Goal: Transaction & Acquisition: Purchase product/service

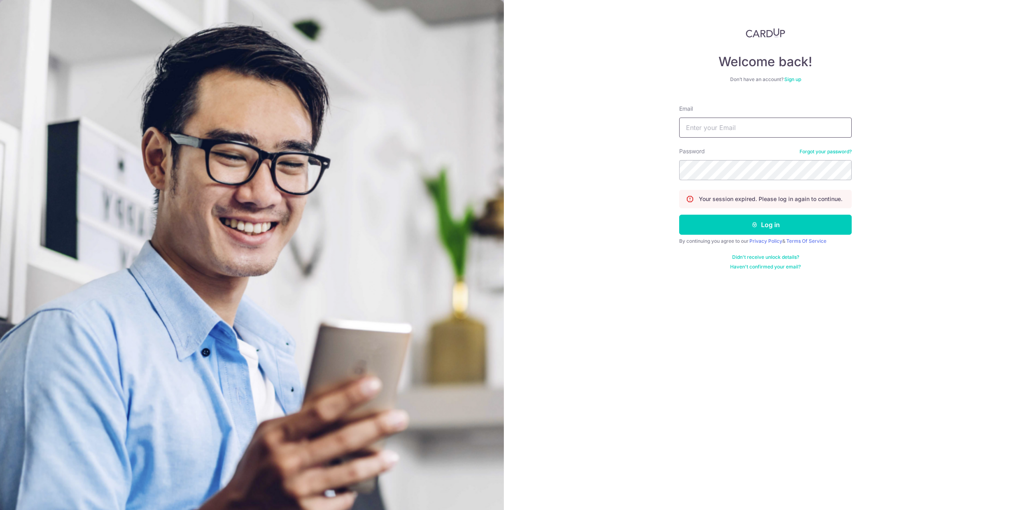
click at [786, 129] on input "Email" at bounding box center [765, 128] width 173 height 20
type input "[EMAIL_ADDRESS][DOMAIN_NAME]"
click at [679, 215] on button "Log in" at bounding box center [765, 225] width 173 height 20
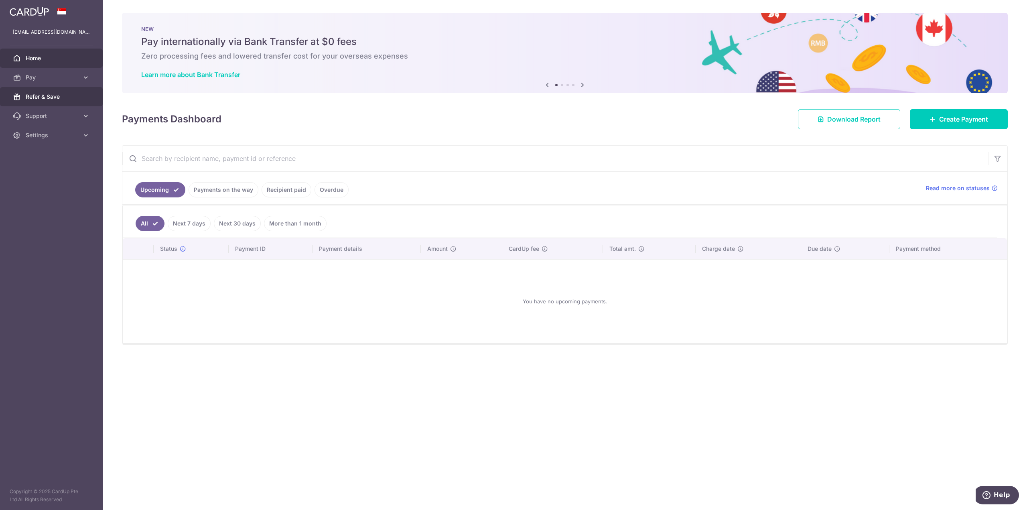
click at [39, 100] on span "Refer & Save" at bounding box center [52, 97] width 53 height 8
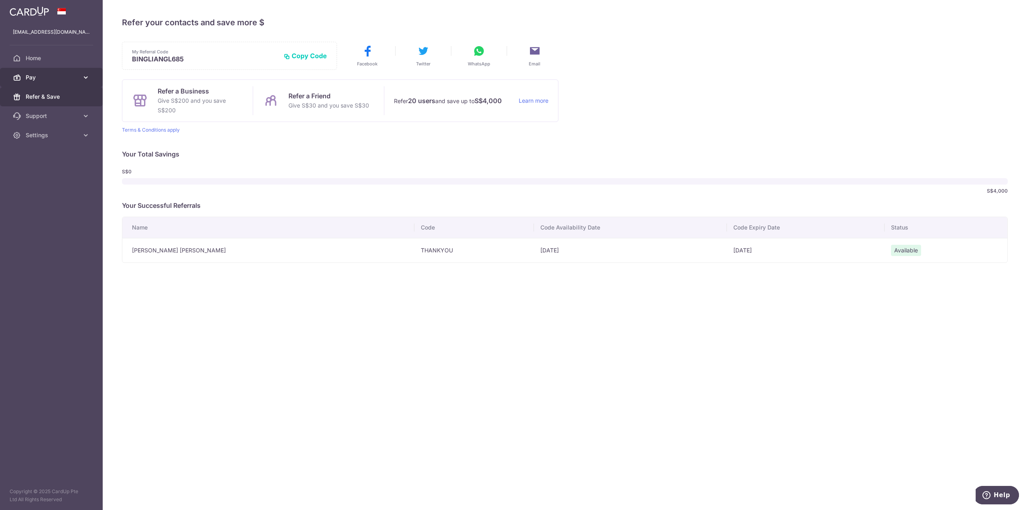
click at [87, 82] on link "Pay" at bounding box center [51, 77] width 103 height 19
click at [62, 102] on link "Payments" at bounding box center [51, 96] width 103 height 19
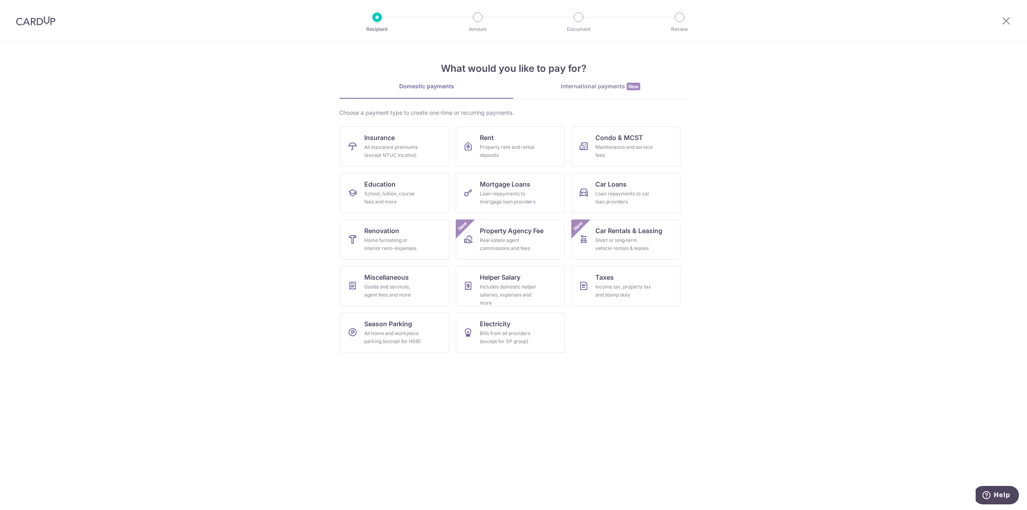
click at [40, 18] on img at bounding box center [35, 21] width 39 height 10
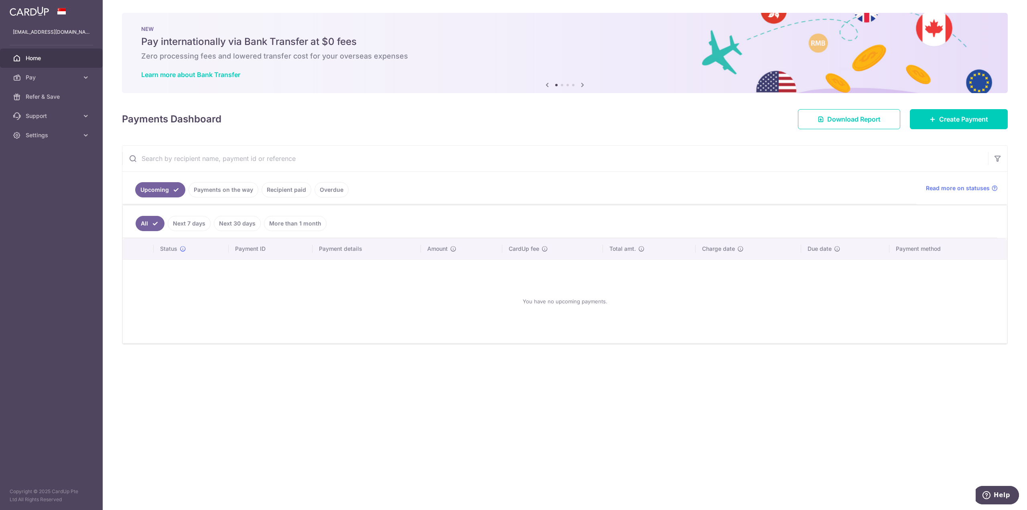
click at [228, 188] on link "Payments on the way" at bounding box center [224, 189] width 70 height 15
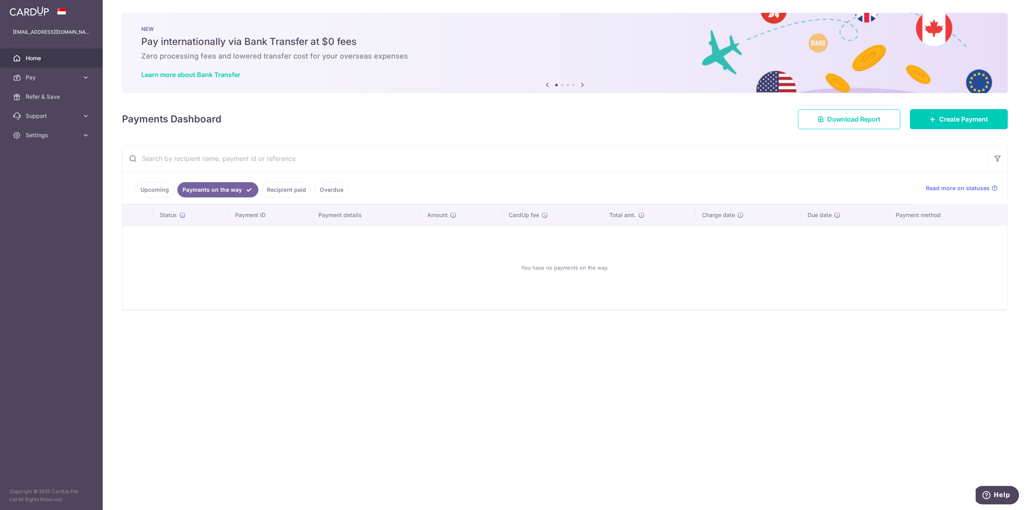
click at [152, 192] on link "Upcoming" at bounding box center [154, 189] width 39 height 15
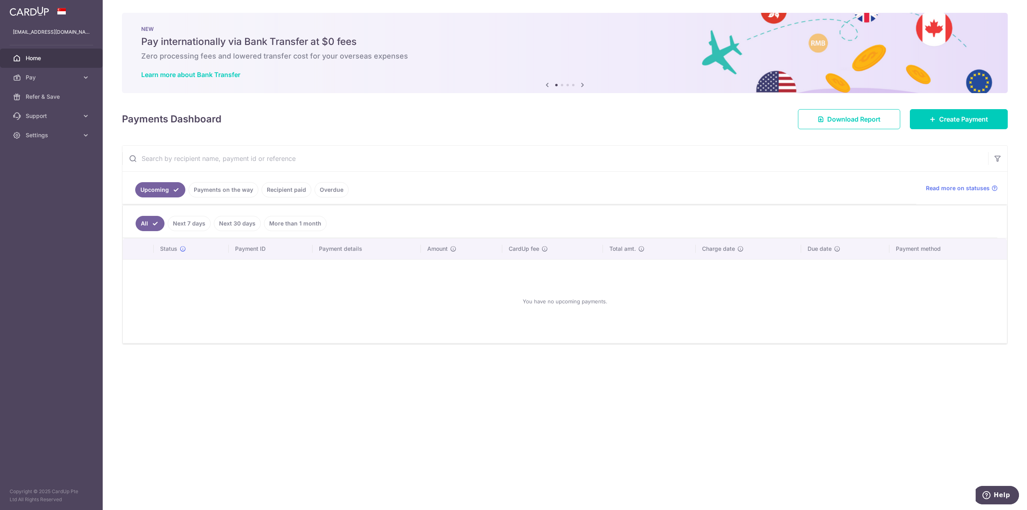
click at [229, 191] on link "Payments on the way" at bounding box center [224, 189] width 70 height 15
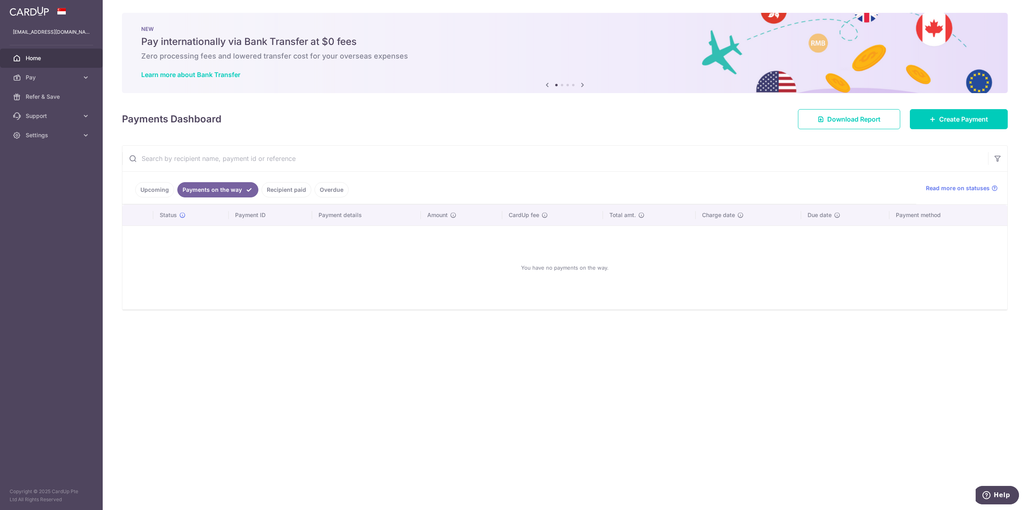
click at [288, 194] on link "Recipient paid" at bounding box center [287, 189] width 50 height 15
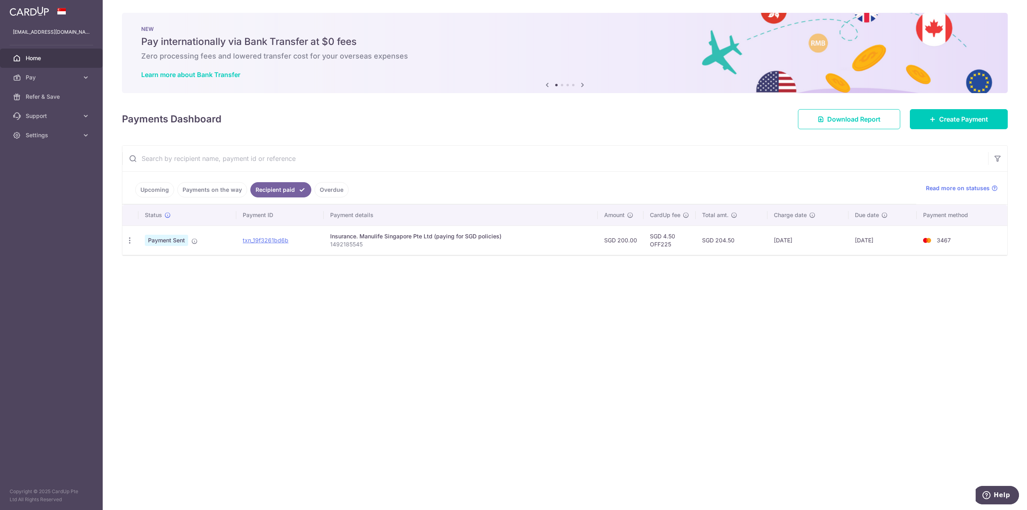
click at [365, 247] on p "1492185545" at bounding box center [460, 244] width 261 height 8
drag, startPoint x: 370, startPoint y: 245, endPoint x: 330, endPoint y: 244, distance: 39.7
click at [330, 244] on td "Insurance. Manulife Singapore Pte Ltd (paying for SGD policies) 1492185545" at bounding box center [461, 239] width 274 height 29
copy p "1492185545"
click at [382, 288] on div "× Pause Schedule Pause all future payments in this series Pause just this one p…" at bounding box center [565, 255] width 924 height 510
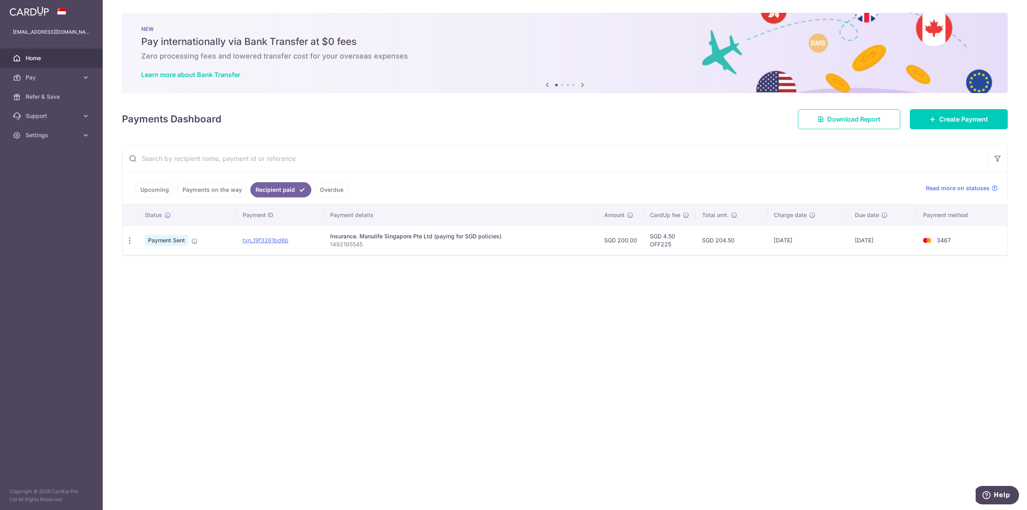
click at [327, 341] on div "× Pause Schedule Pause all future payments in this series Pause just this one p…" at bounding box center [565, 255] width 924 height 510
click at [61, 73] on link "Pay" at bounding box center [51, 77] width 103 height 19
click at [66, 95] on span "Payments" at bounding box center [52, 97] width 53 height 8
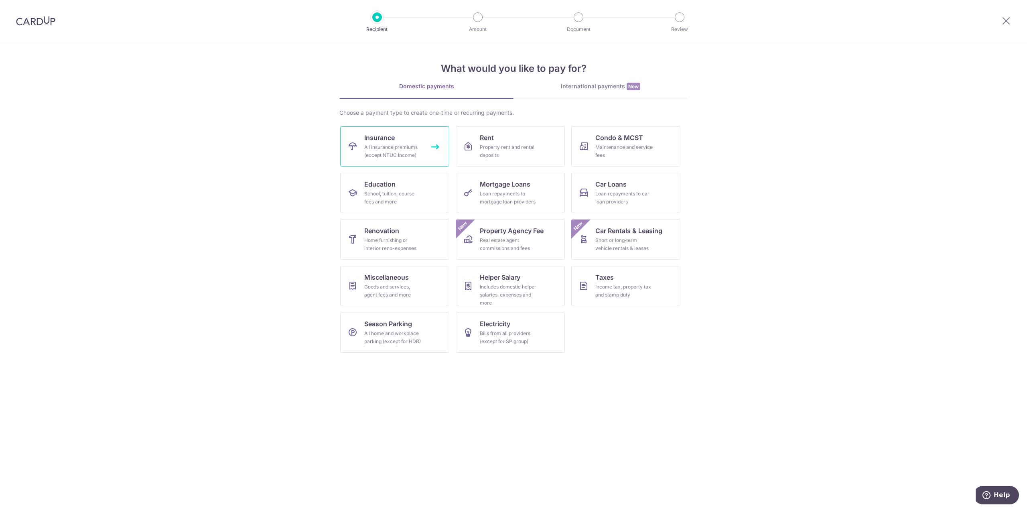
click at [401, 158] on div "All insurance premiums (except NTUC Income)" at bounding box center [393, 151] width 58 height 16
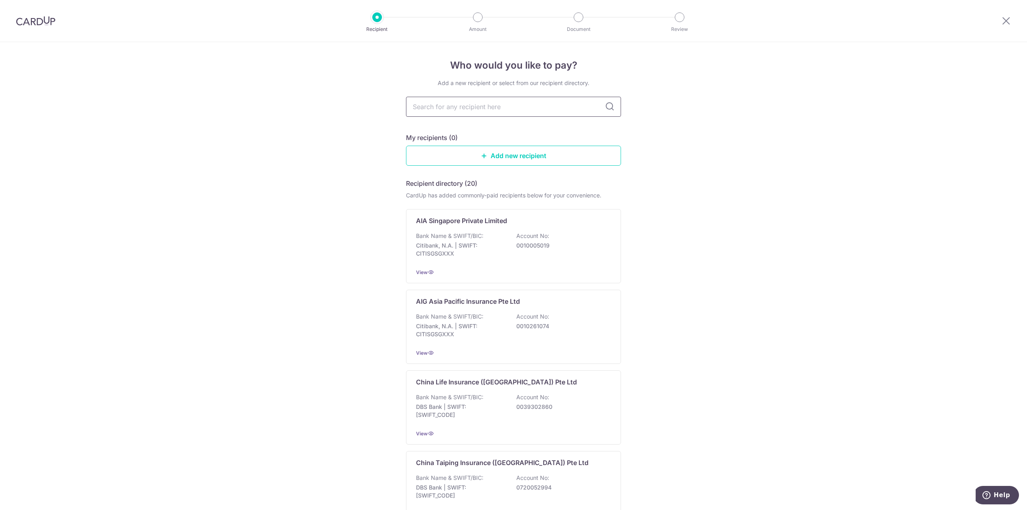
click at [526, 111] on input "text" at bounding box center [513, 107] width 215 height 20
type input "manu"
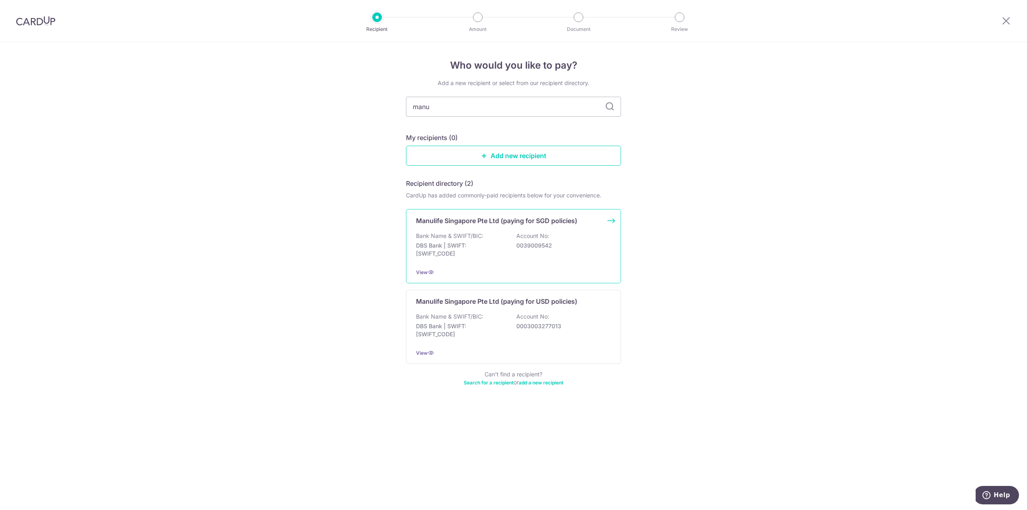
click at [550, 242] on p "0039009542" at bounding box center [561, 246] width 90 height 8
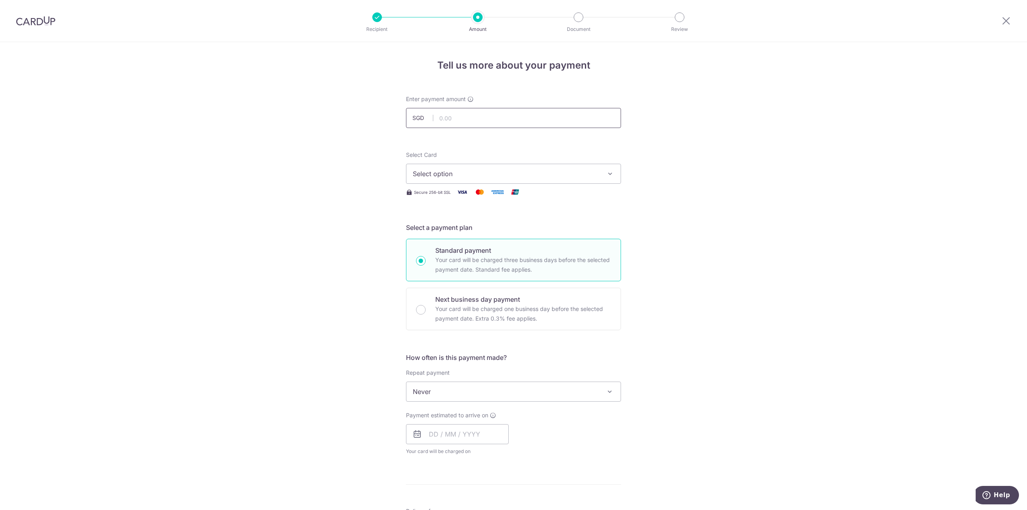
click at [496, 120] on input "text" at bounding box center [513, 118] width 215 height 20
type input "1,150.00"
click at [812, 112] on div "Tell us more about your payment Enter payment amount SGD 1,150.00 1150.00 Selec…" at bounding box center [513, 405] width 1027 height 726
click at [450, 177] on span "Select option" at bounding box center [506, 174] width 187 height 10
click at [458, 251] on span "**** 3467" at bounding box center [447, 251] width 30 height 10
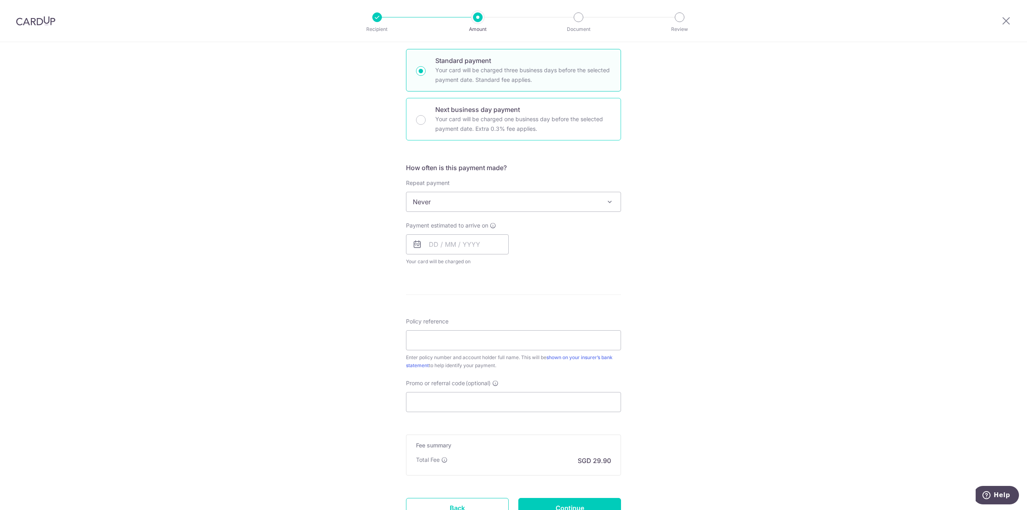
scroll to position [201, 0]
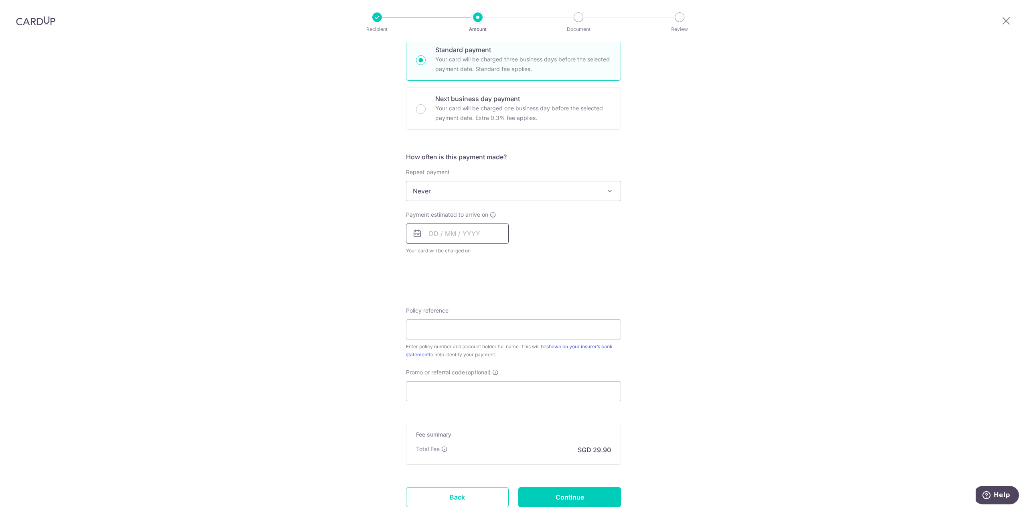
click at [473, 240] on input "text" at bounding box center [457, 233] width 103 height 20
click at [467, 321] on link "15" at bounding box center [470, 322] width 13 height 13
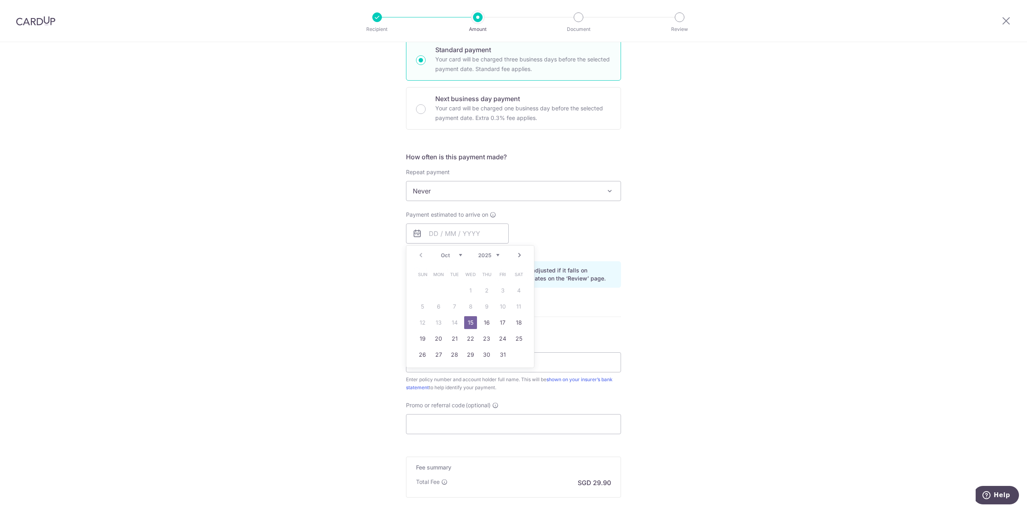
type input "15/10/2025"
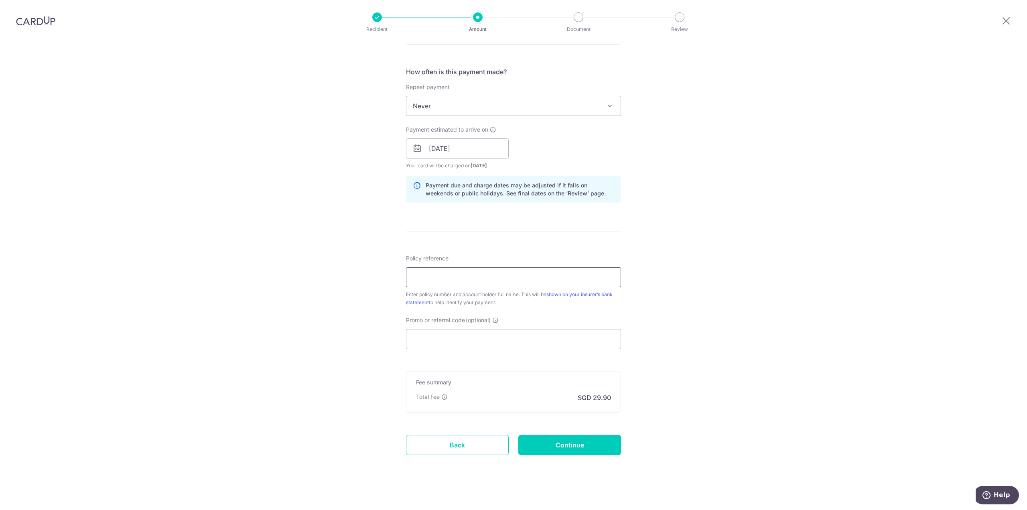
scroll to position [291, 0]
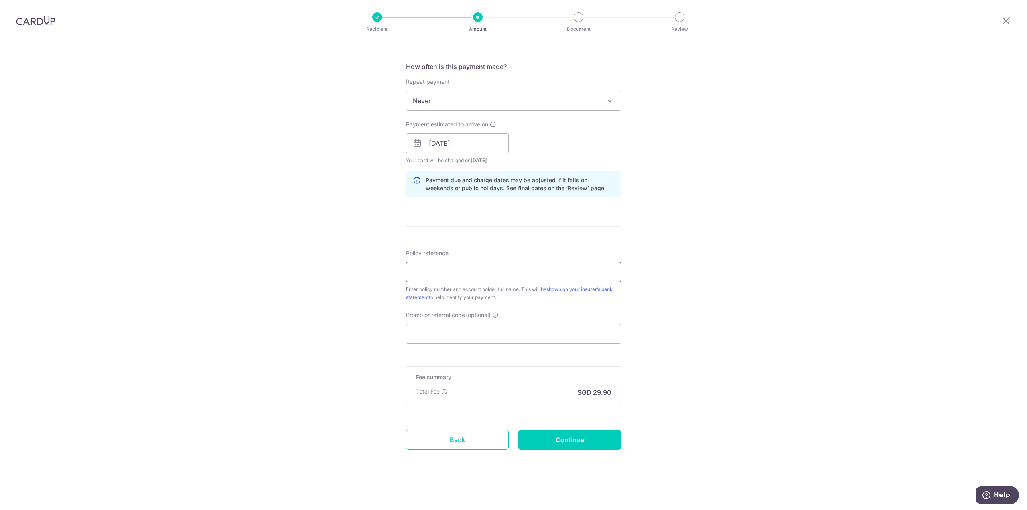
click at [407, 279] on input "Policy reference" at bounding box center [513, 272] width 215 height 20
paste input "1492185545"
type input "1492185545"
click at [759, 255] on div "Tell us more about your payment Enter payment amount SGD 1,150.00 1150.00 Selec…" at bounding box center [513, 130] width 1027 height 759
click at [509, 329] on input "Promo or referral code (optional)" at bounding box center [513, 334] width 215 height 20
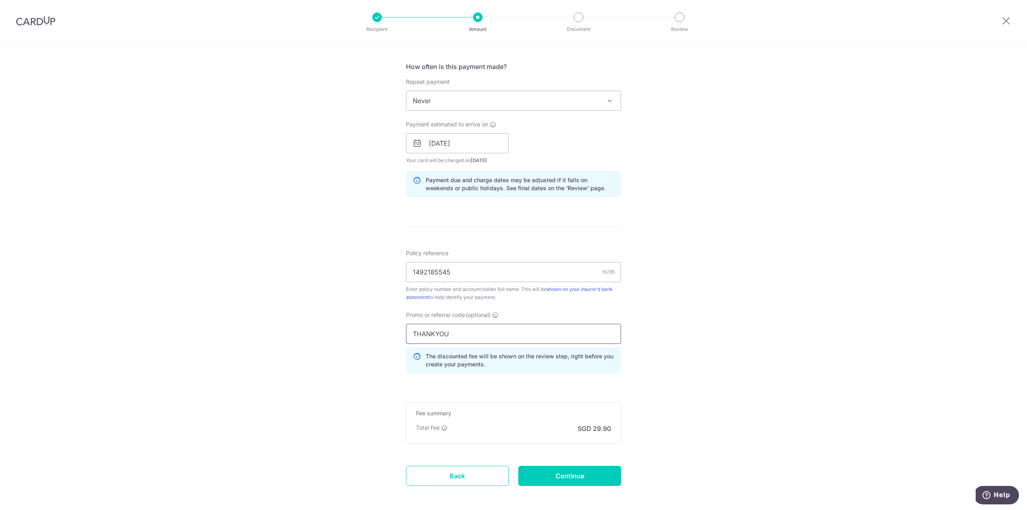
type input "THANKYOU"
click at [728, 296] on div "Tell us more about your payment Enter payment amount SGD 1,150.00 1150.00 Selec…" at bounding box center [513, 148] width 1027 height 795
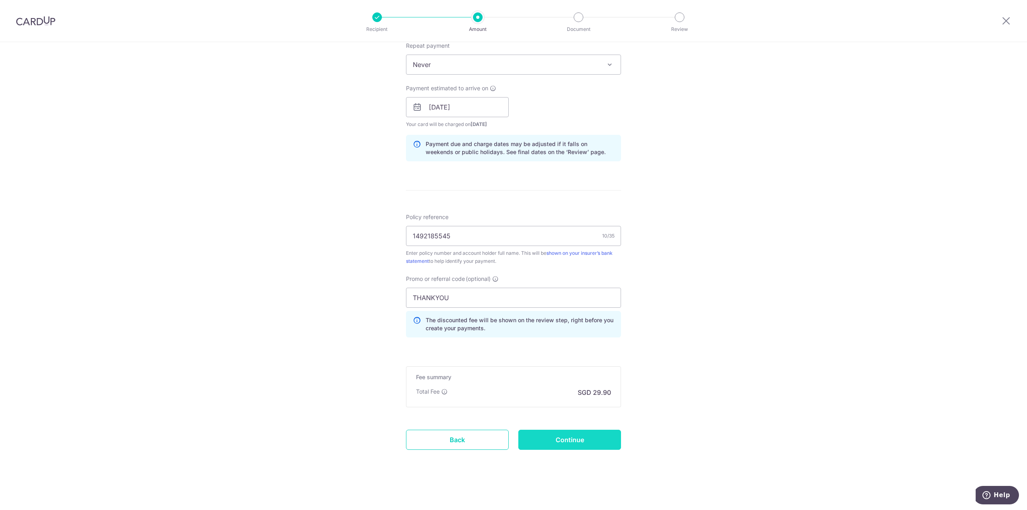
click at [581, 447] on input "Continue" at bounding box center [569, 440] width 103 height 20
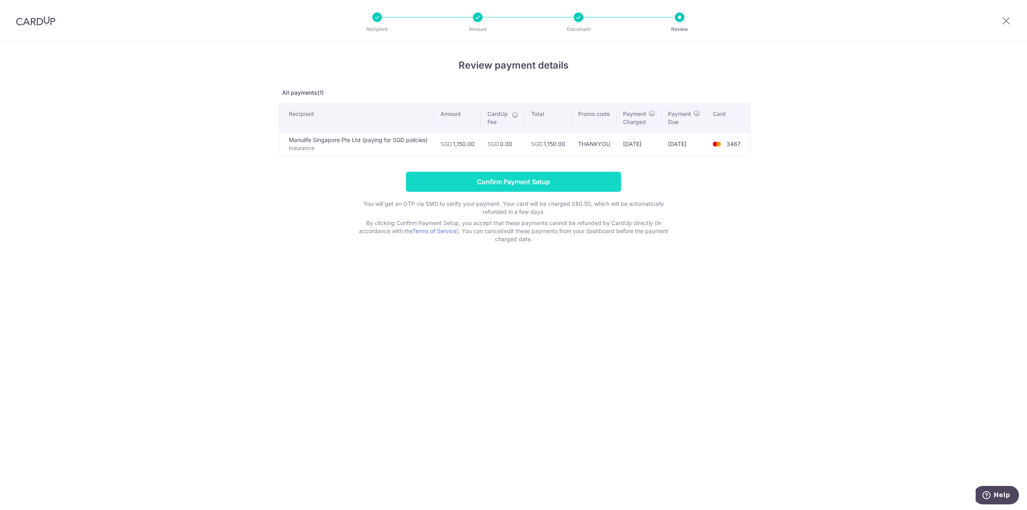
click at [532, 187] on input "Confirm Payment Setup" at bounding box center [513, 182] width 215 height 20
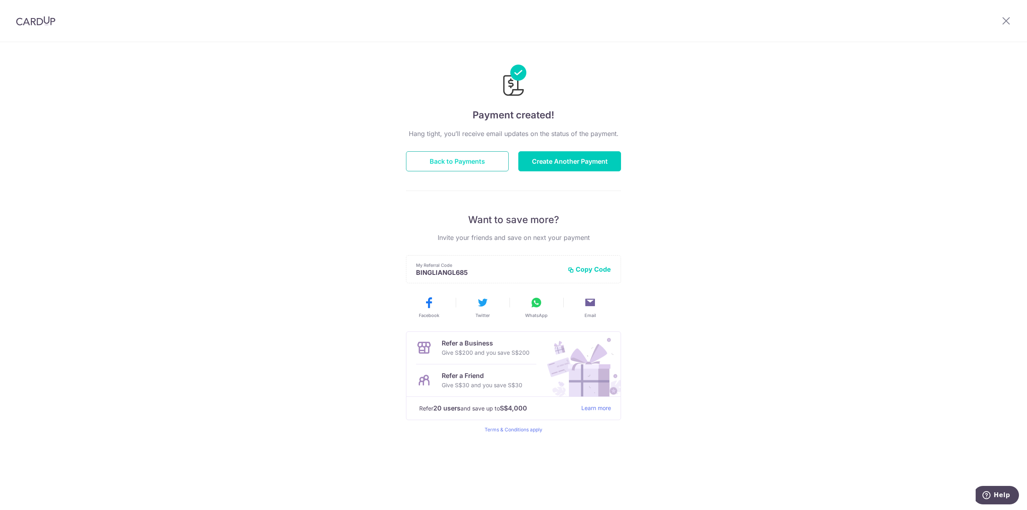
click at [464, 162] on button "Back to Payments" at bounding box center [457, 161] width 103 height 20
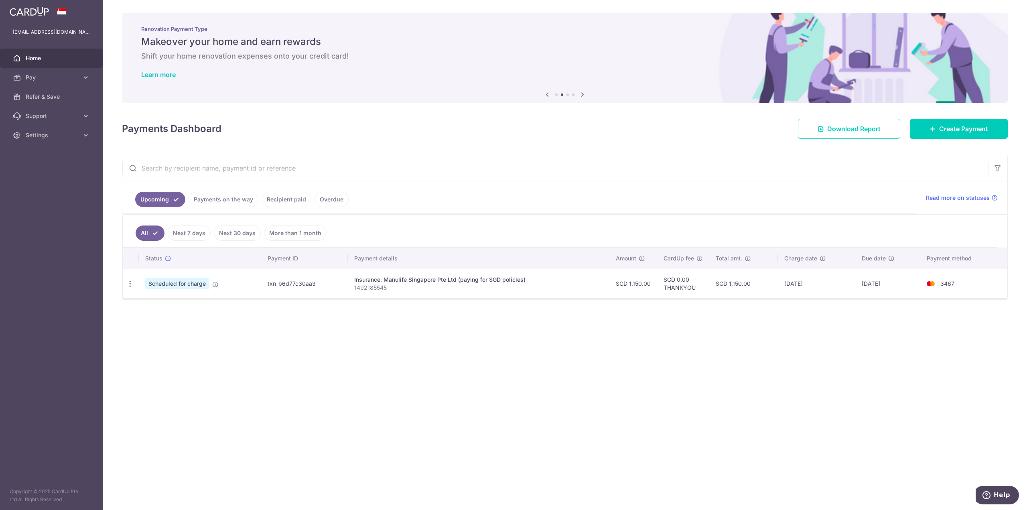
click at [413, 169] on input "text" at bounding box center [555, 168] width 866 height 26
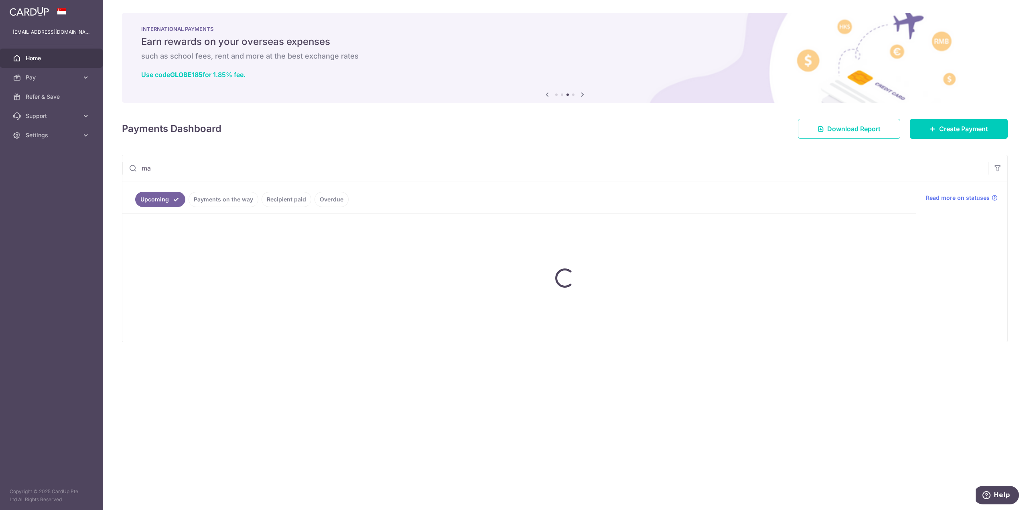
type input "m"
click at [207, 198] on link "Payments on the way" at bounding box center [224, 199] width 70 height 15
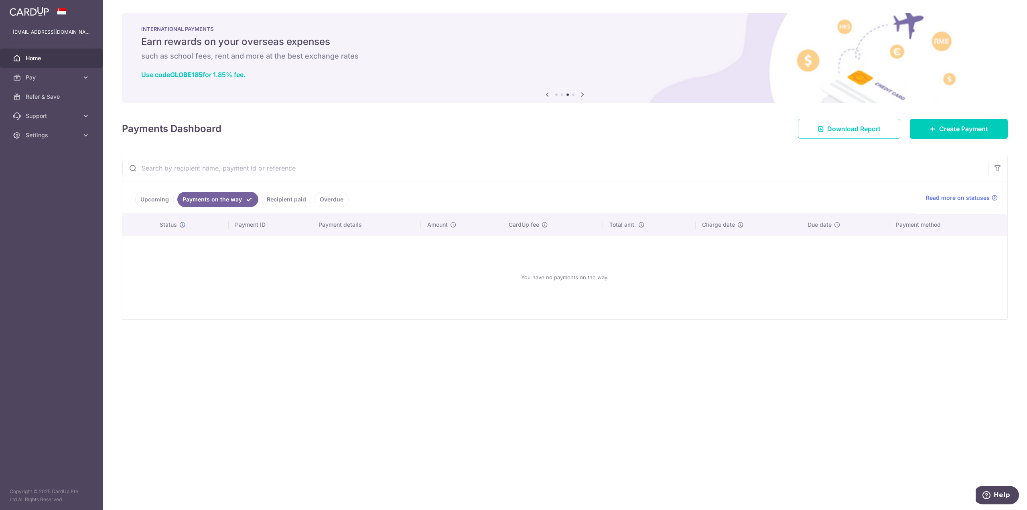
click at [141, 196] on link "Upcoming" at bounding box center [154, 199] width 39 height 15
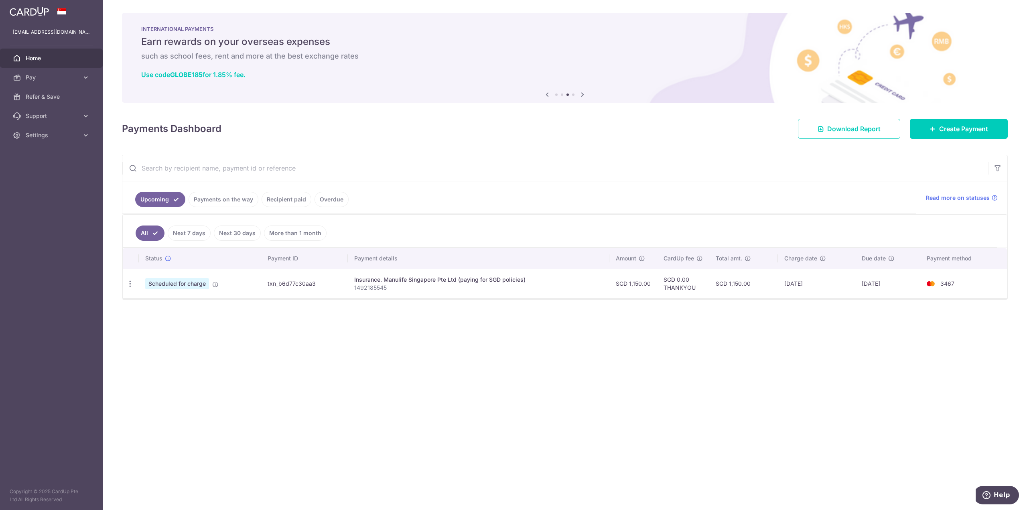
click at [290, 200] on link "Recipient paid" at bounding box center [287, 199] width 50 height 15
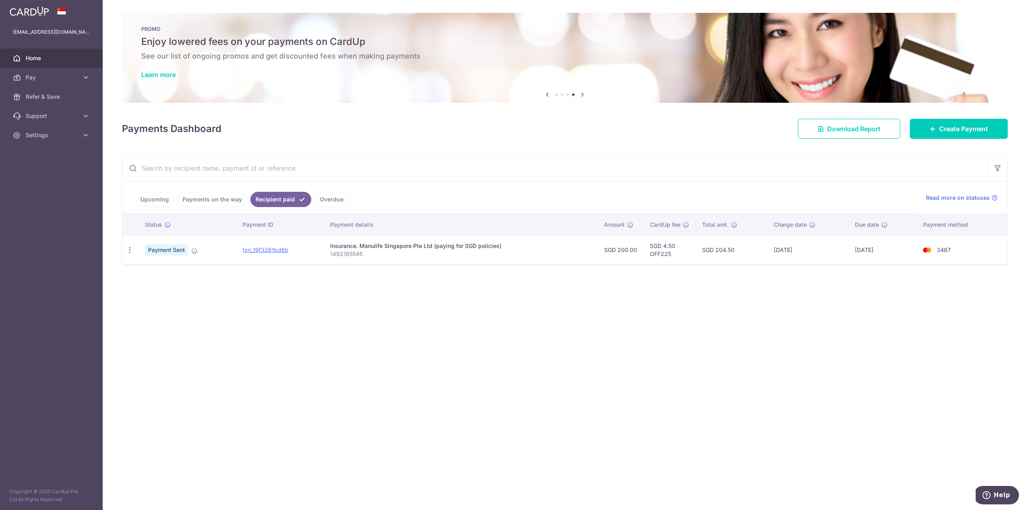
click at [154, 203] on link "Upcoming" at bounding box center [154, 199] width 39 height 15
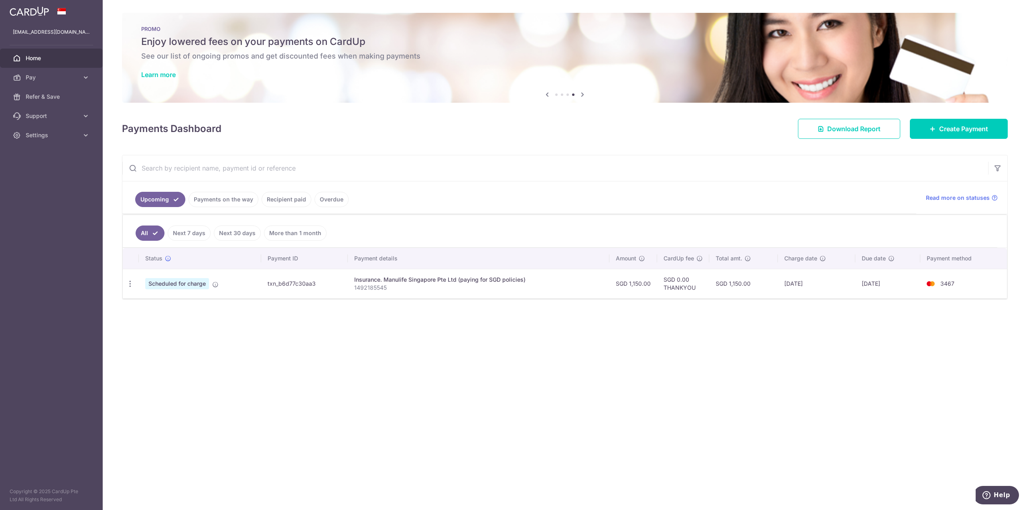
click at [39, 58] on span "Home" at bounding box center [52, 58] width 53 height 8
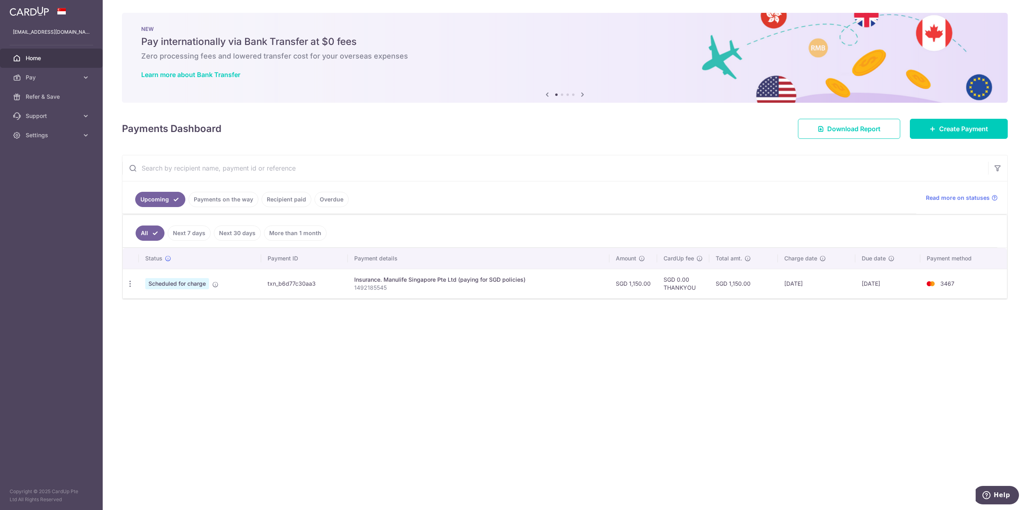
click at [276, 318] on div "× Pause Schedule Pause all future payments in this series Pause just this one p…" at bounding box center [565, 255] width 924 height 510
